Goal: Navigation & Orientation: Go to known website

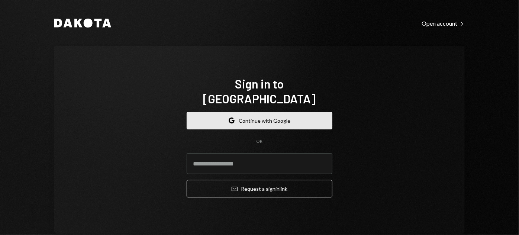
click at [256, 113] on button "Google Continue with Google" at bounding box center [260, 120] width 146 height 17
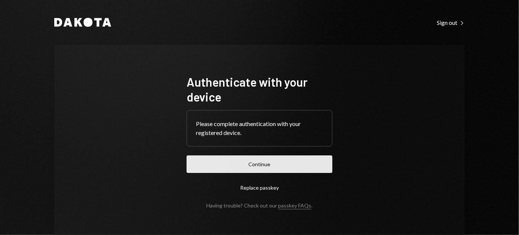
click at [274, 159] on button "Continue" at bounding box center [260, 164] width 146 height 17
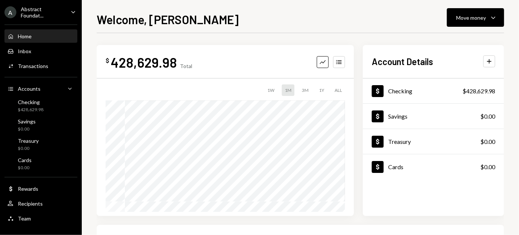
click at [304, 1] on div "Welcome, [PERSON_NAME] Move money Caret Down $ 428,629.98 Total Graph Accounts …" at bounding box center [301, 117] width 438 height 235
